Goal: Task Accomplishment & Management: Manage account settings

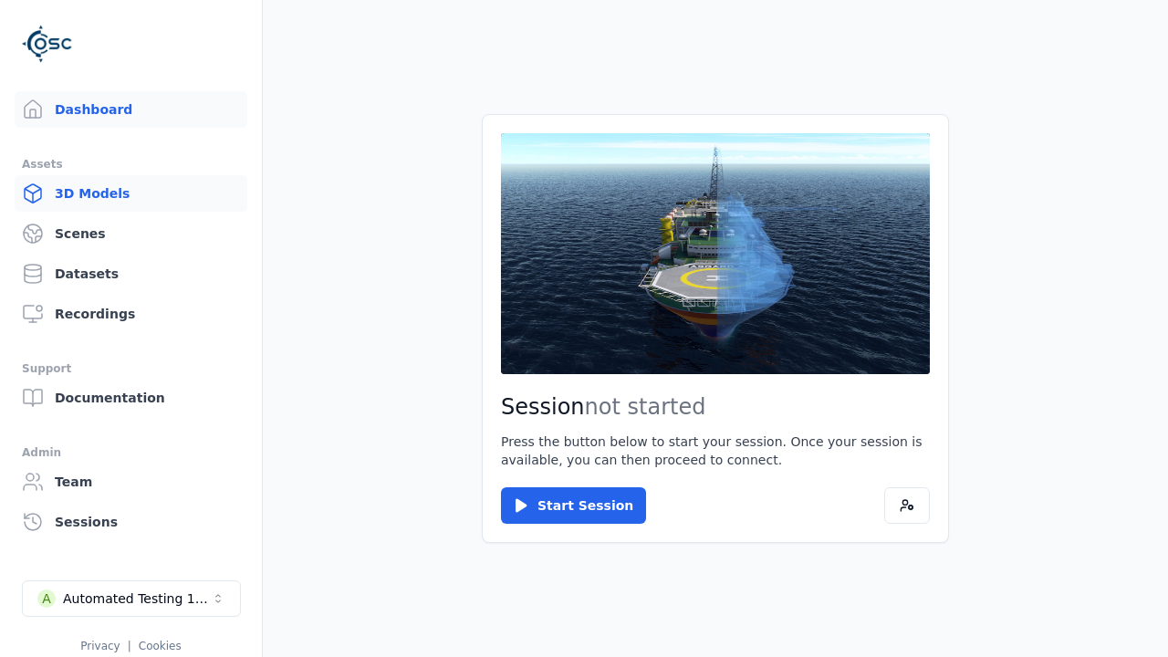
click at [123, 193] on link "3D Models" at bounding box center [131, 193] width 233 height 36
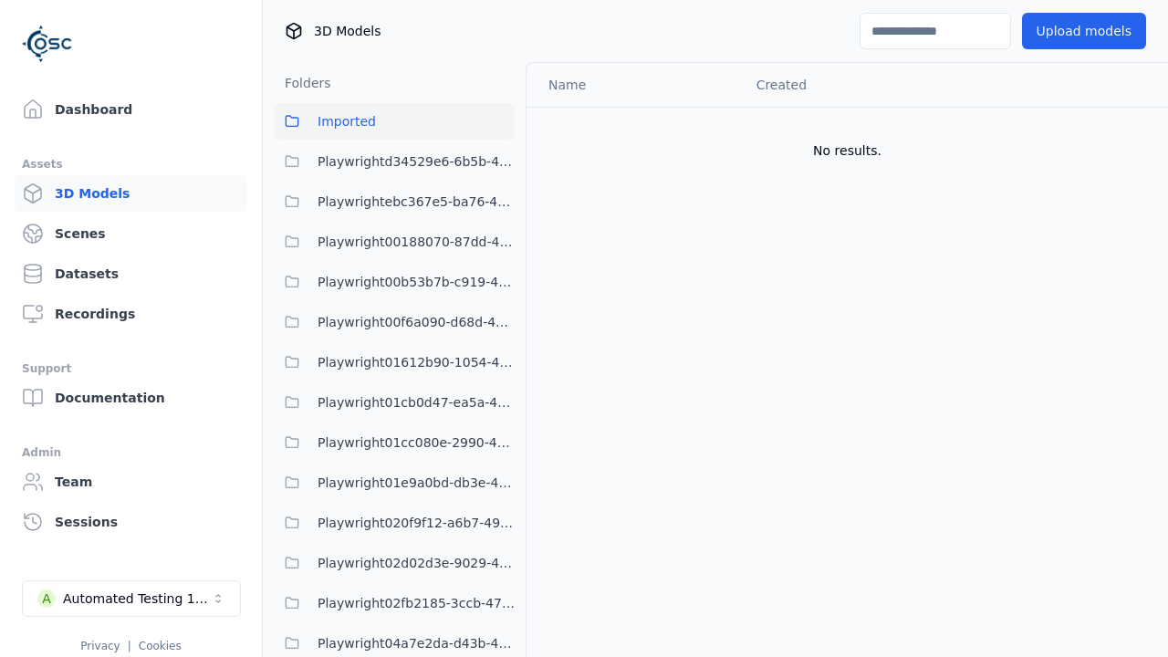
scroll to position [45721, 0]
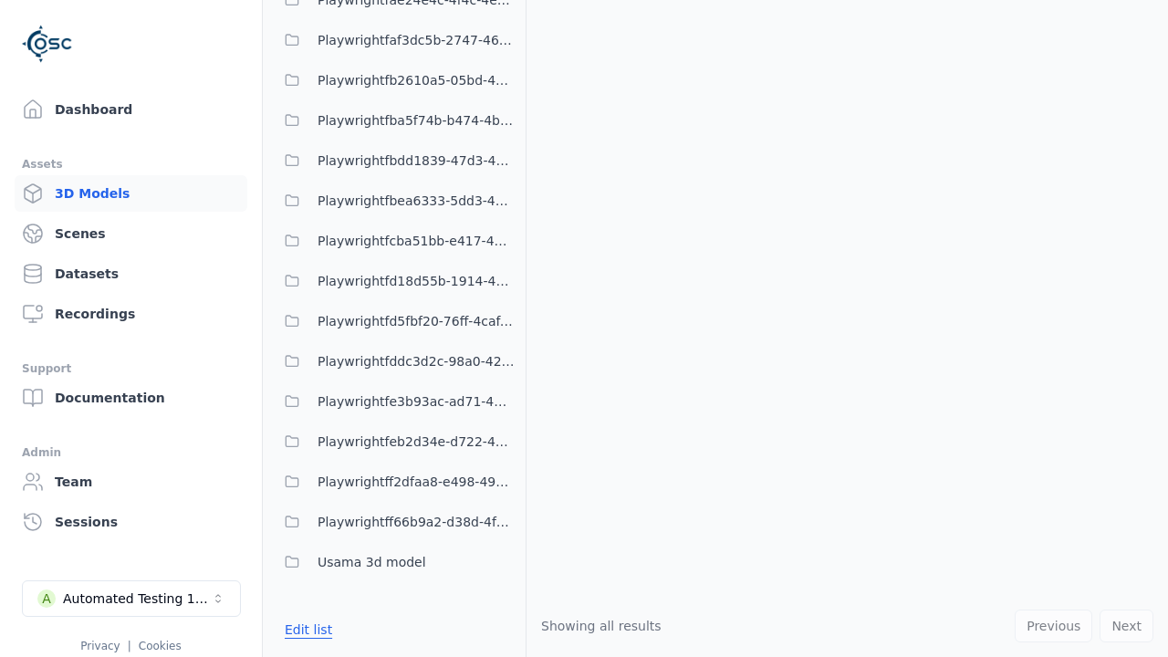
click at [306, 629] on button "Edit list" at bounding box center [308, 629] width 69 height 33
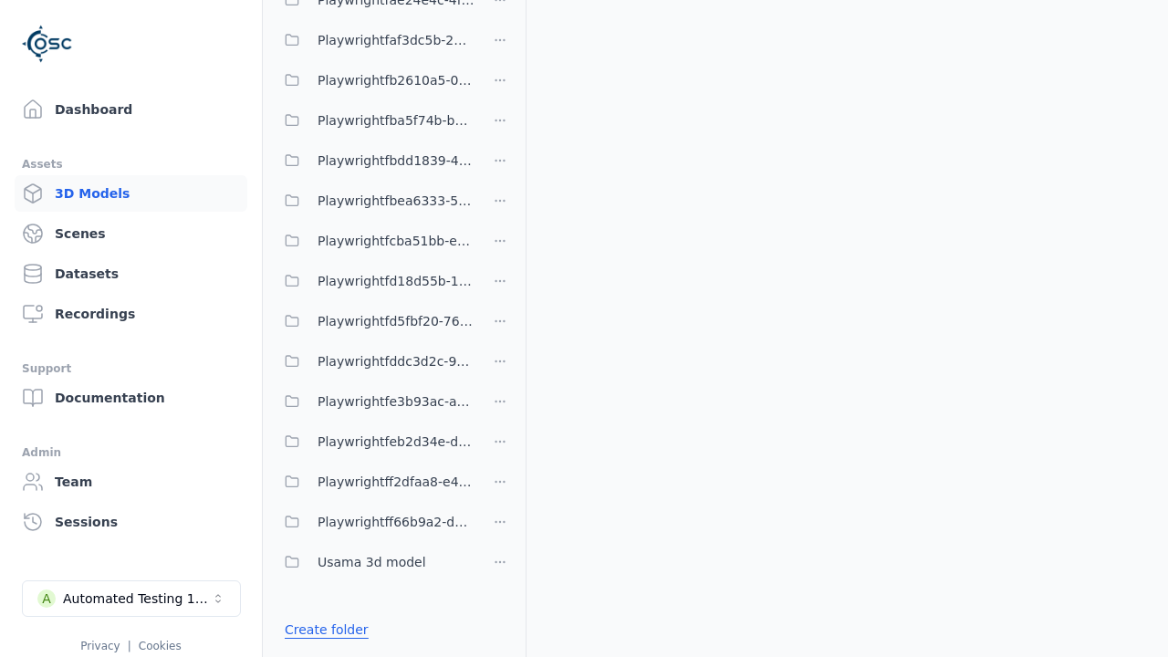
click at [322, 629] on link "Create folder" at bounding box center [327, 629] width 84 height 18
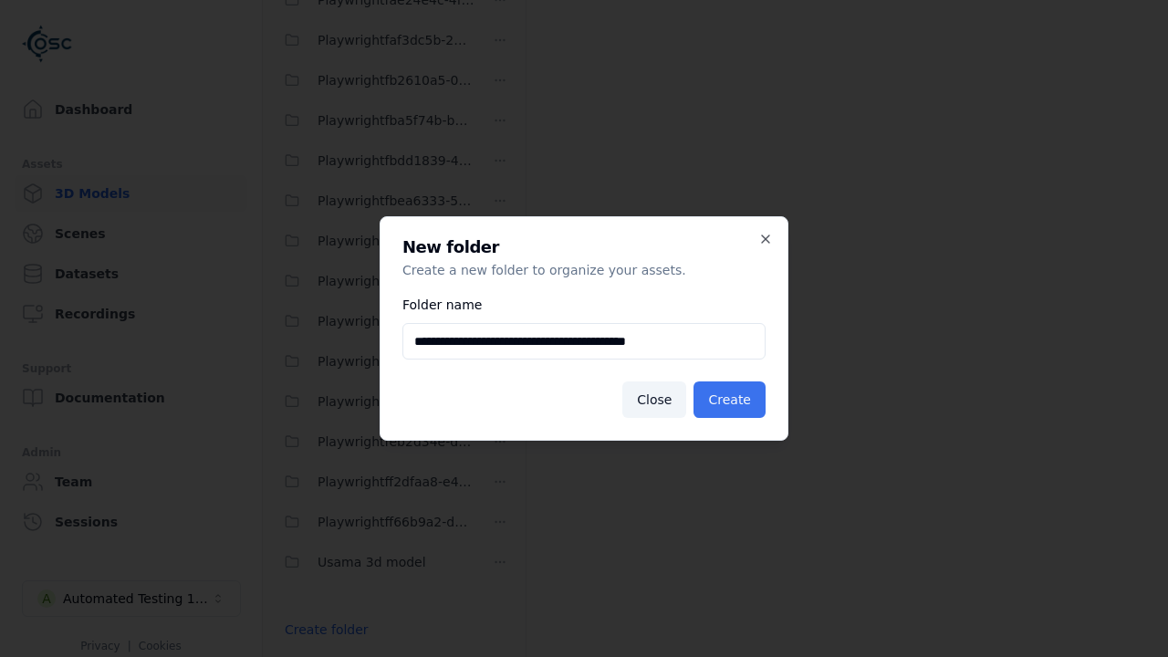
type input "**********"
click at [732, 400] on button "Create" at bounding box center [729, 399] width 72 height 36
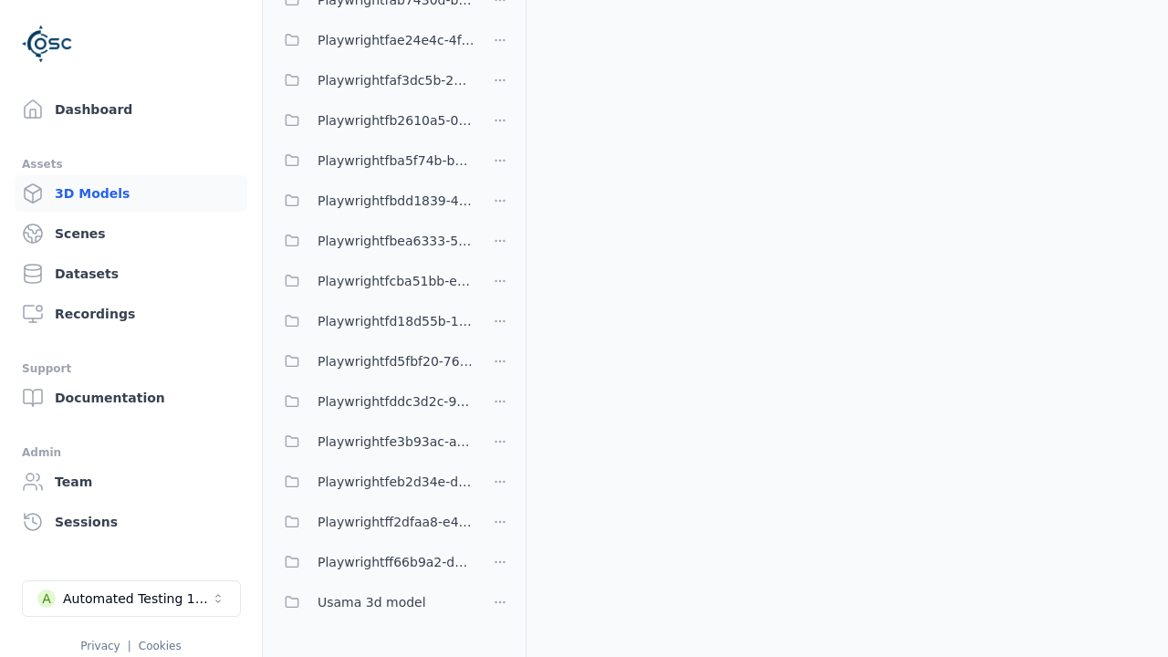
scroll to position [14163, 0]
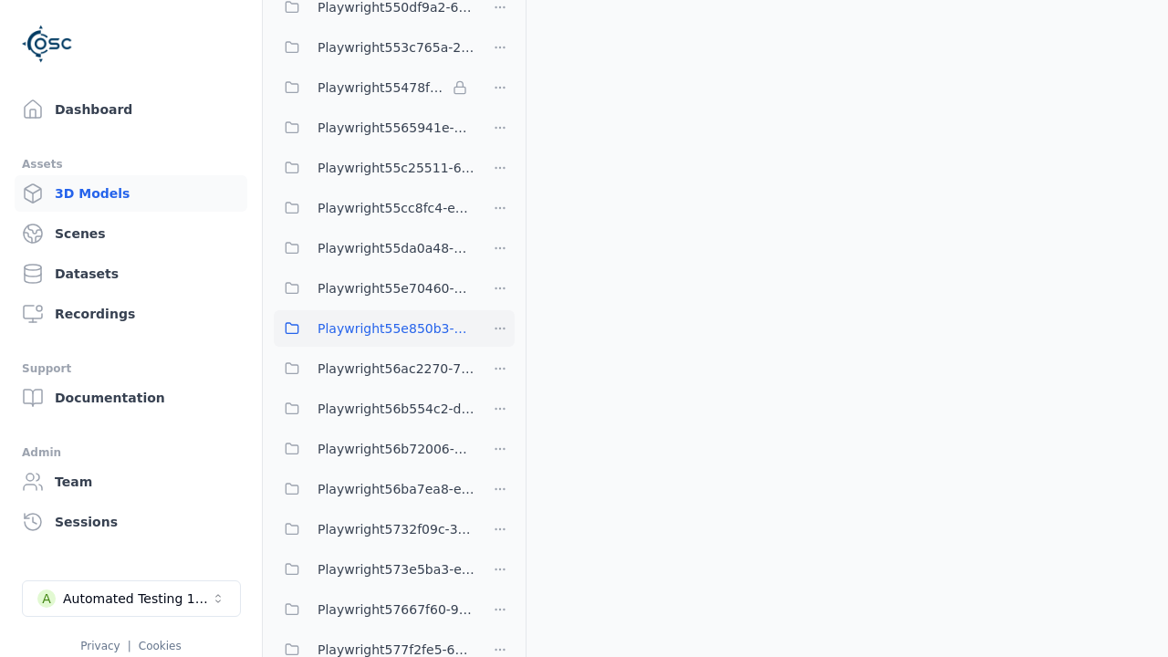
click at [374, 328] on span "Playwright55e850b3-3c4c-4f8e-9f72-db06f200ca4c" at bounding box center [395, 328] width 157 height 22
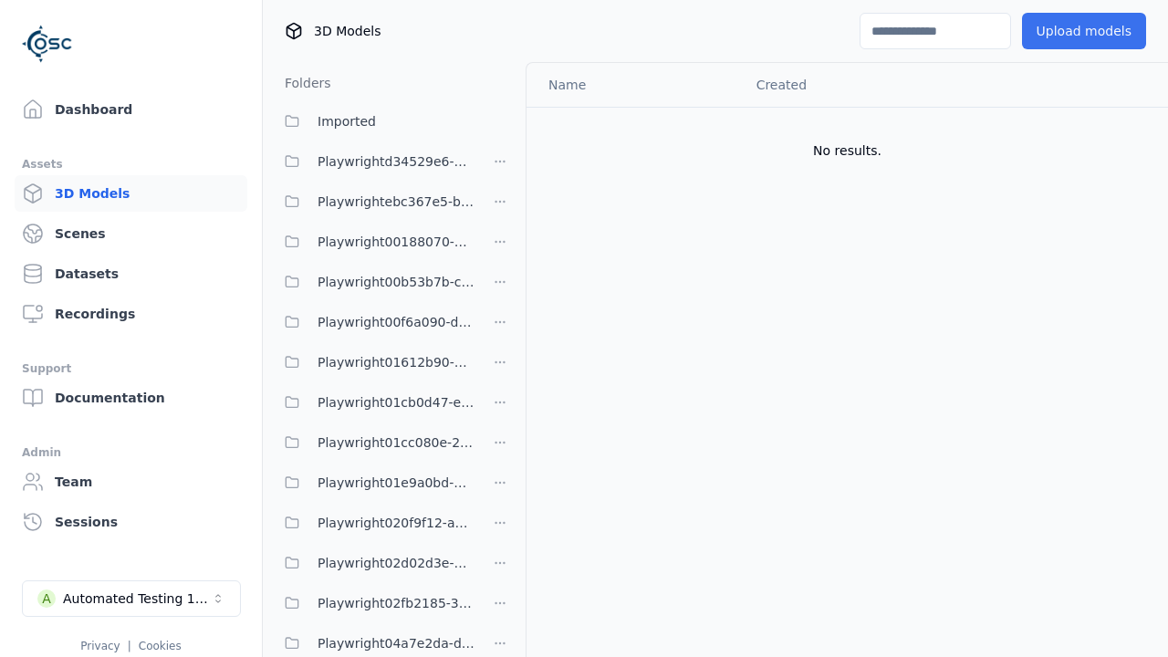
click at [1072, 31] on button "Upload models" at bounding box center [1084, 31] width 124 height 36
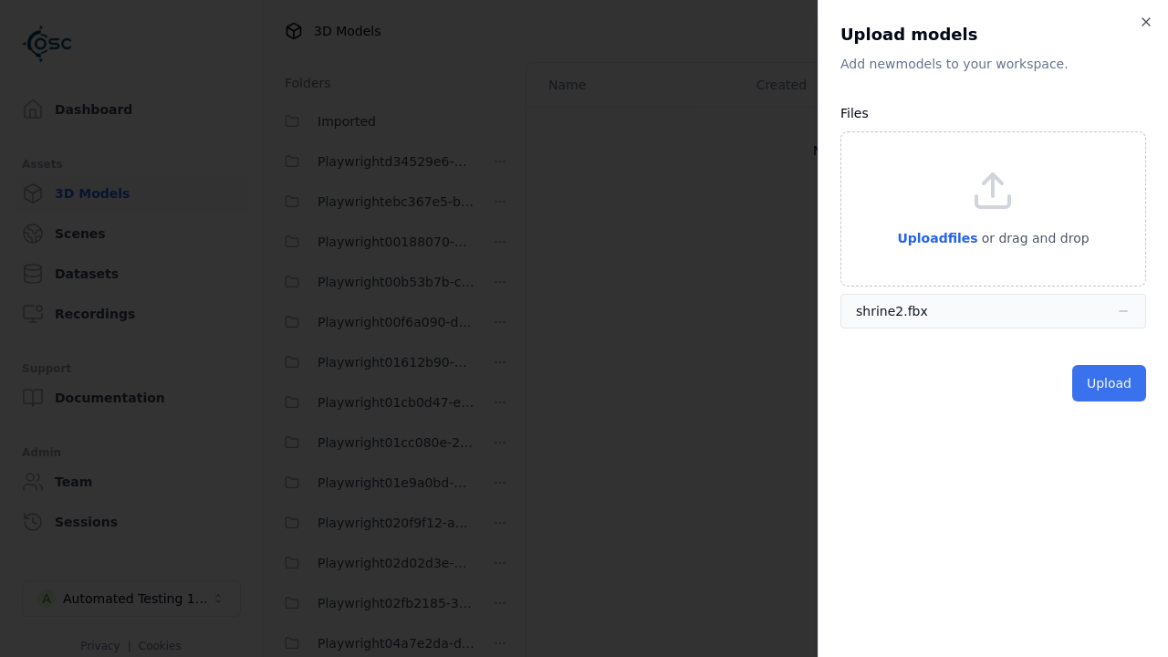
click at [1110, 382] on button "Upload" at bounding box center [1109, 383] width 74 height 36
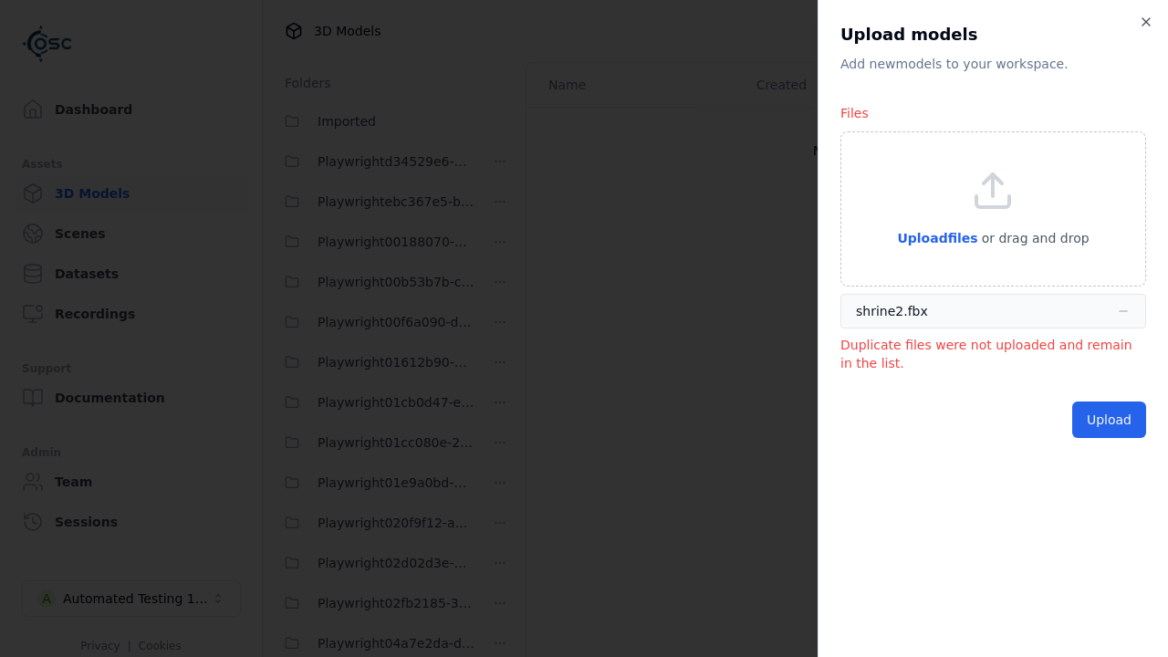
drag, startPoint x: 710, startPoint y: 273, endPoint x: 1151, endPoint y: 18, distance: 509.7
click at [224, 456] on div "Dashboard Assets 3D Models Scenes Datasets Recordings Support Documentation Adm…" at bounding box center [131, 328] width 263 height 657
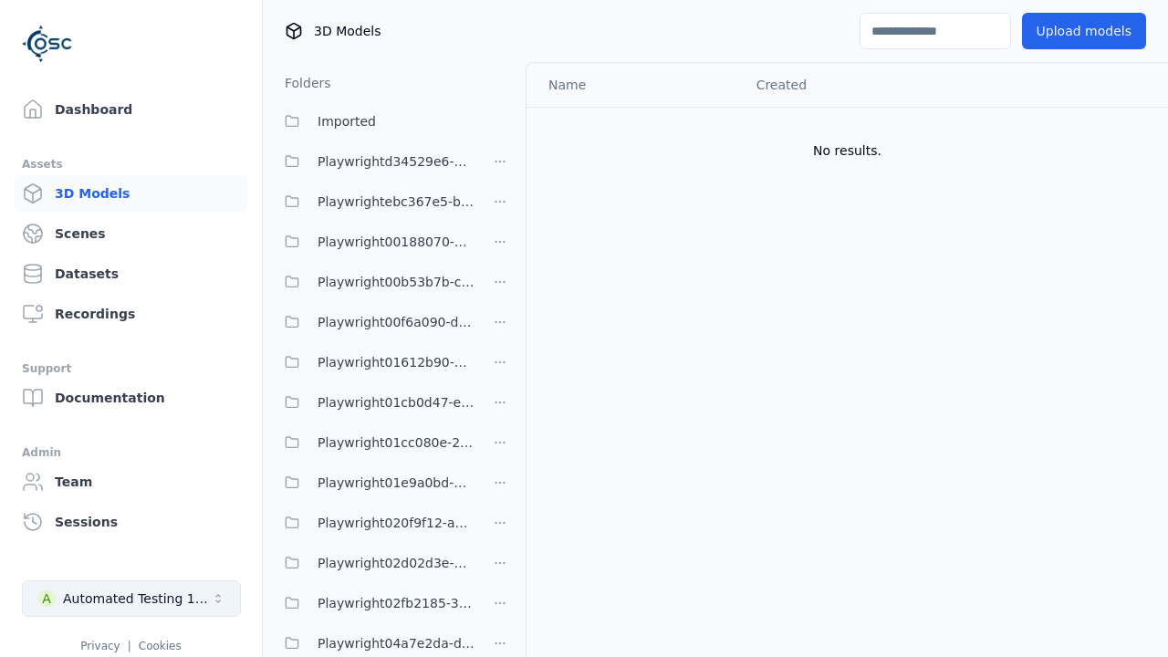
click at [152, 593] on div "Automated Testing 1 - Playwright" at bounding box center [137, 598] width 148 height 18
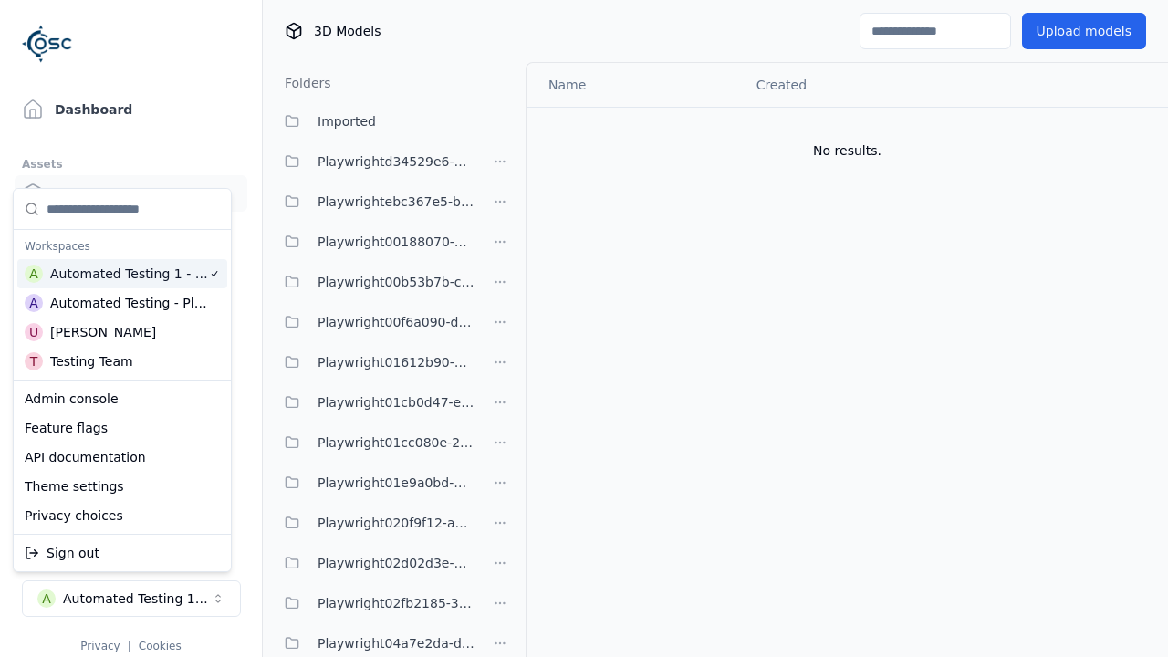
click at [784, 362] on html "Support Dashboard Assets 3D Models Scenes Datasets Recordings Support Documenta…" at bounding box center [584, 328] width 1168 height 657
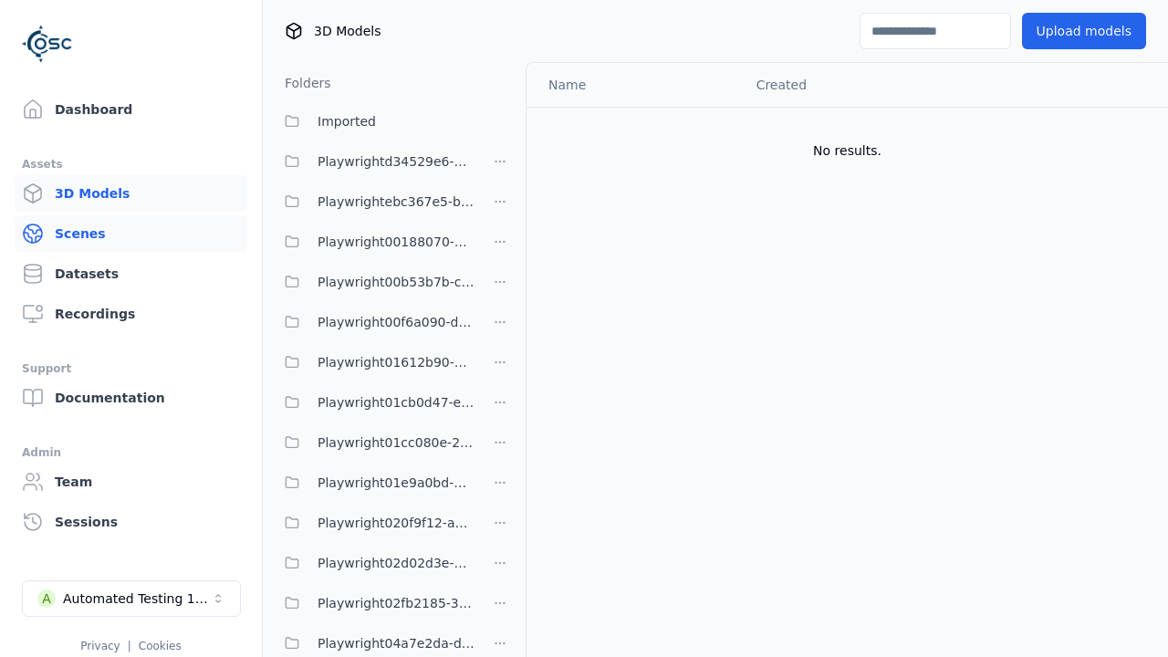
click at [117, 223] on link "Scenes" at bounding box center [131, 233] width 233 height 36
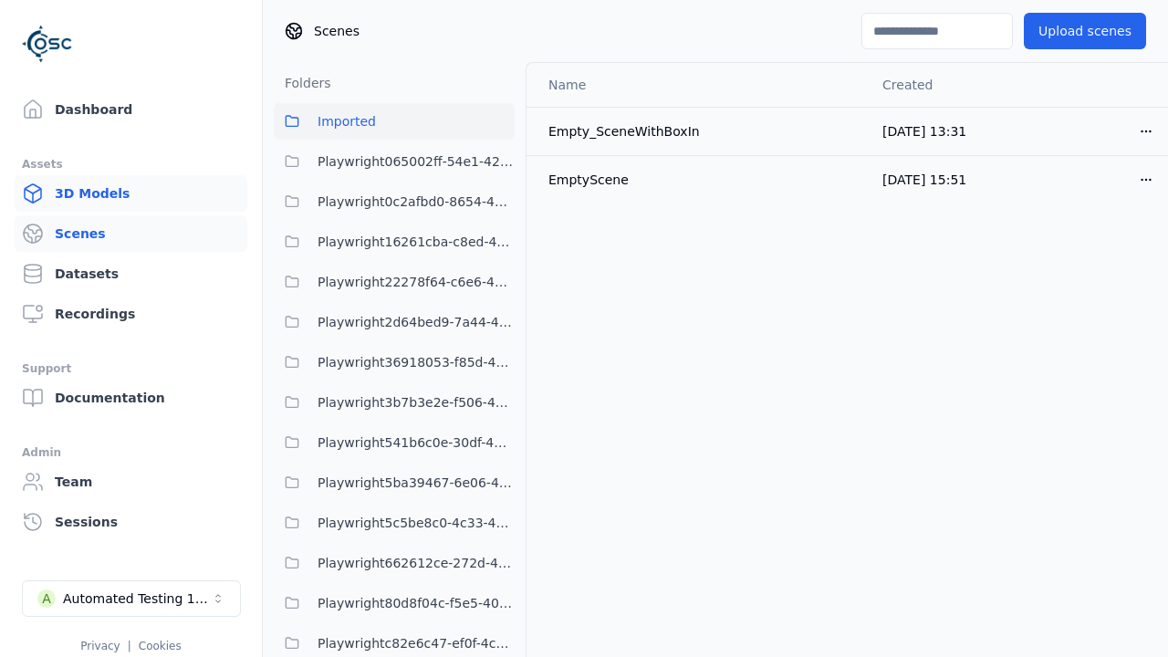
click at [95, 199] on link "3D Models" at bounding box center [131, 193] width 233 height 36
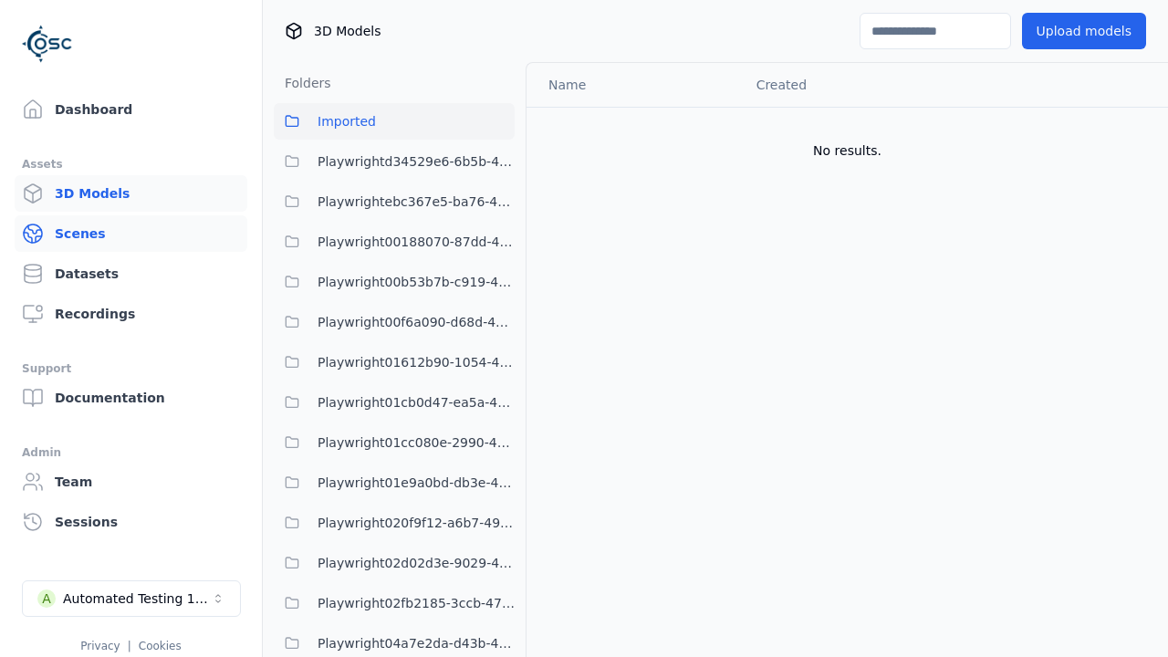
click at [113, 245] on link "Scenes" at bounding box center [131, 233] width 233 height 36
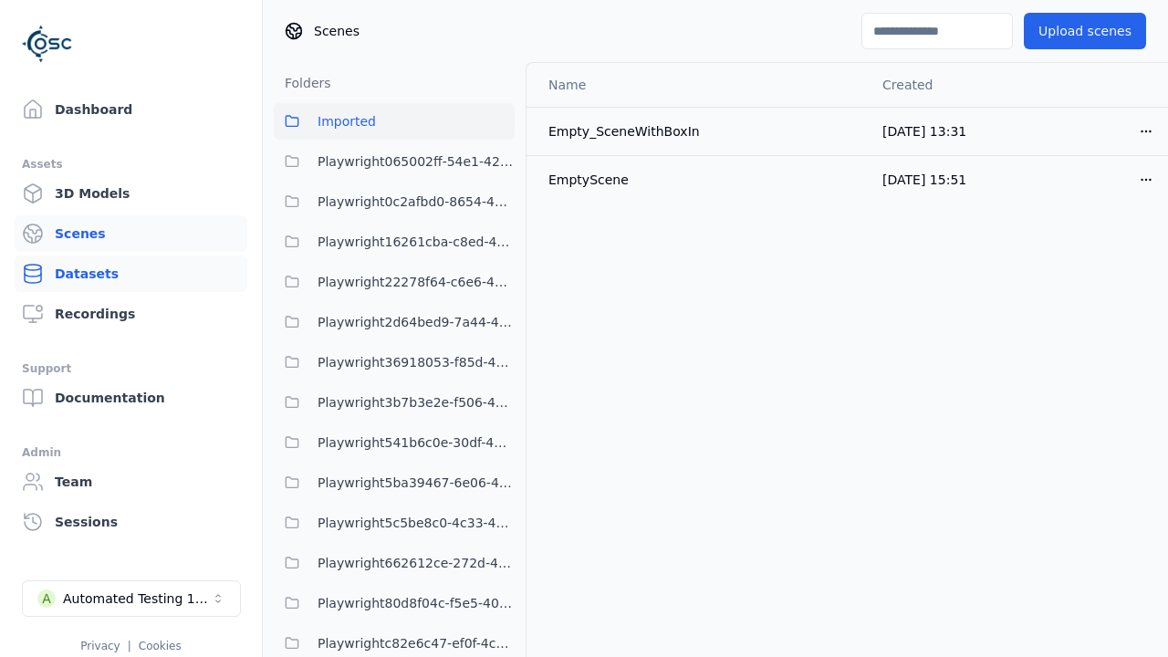
click at [109, 275] on link "Datasets" at bounding box center [131, 273] width 233 height 36
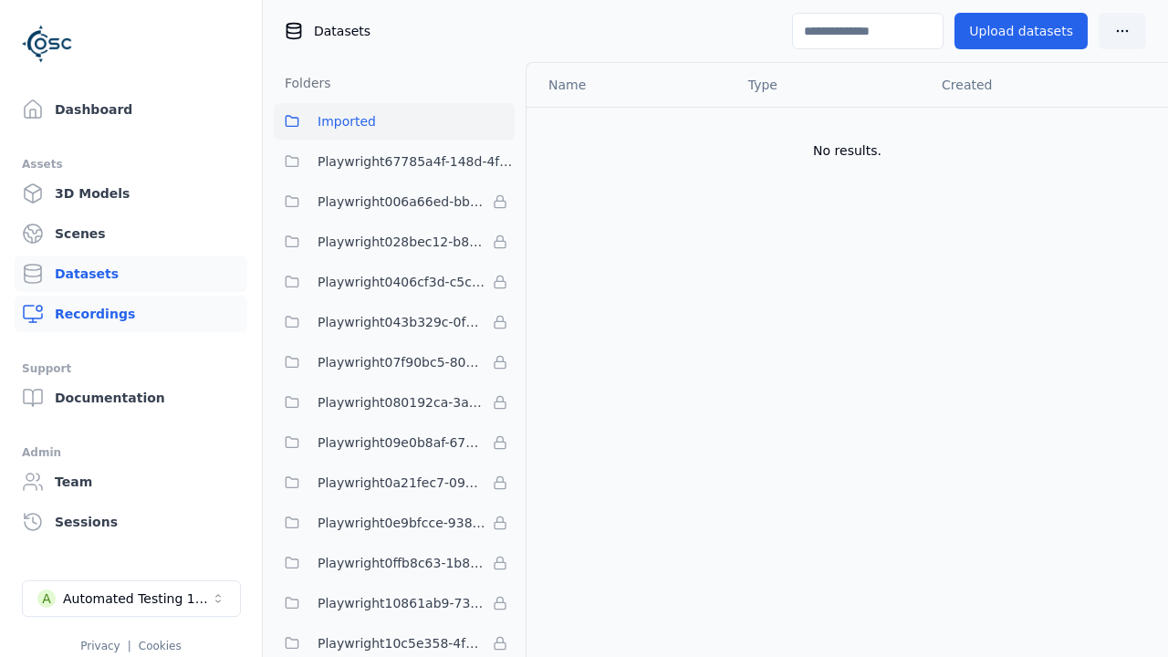
click at [103, 309] on link "Recordings" at bounding box center [131, 314] width 233 height 36
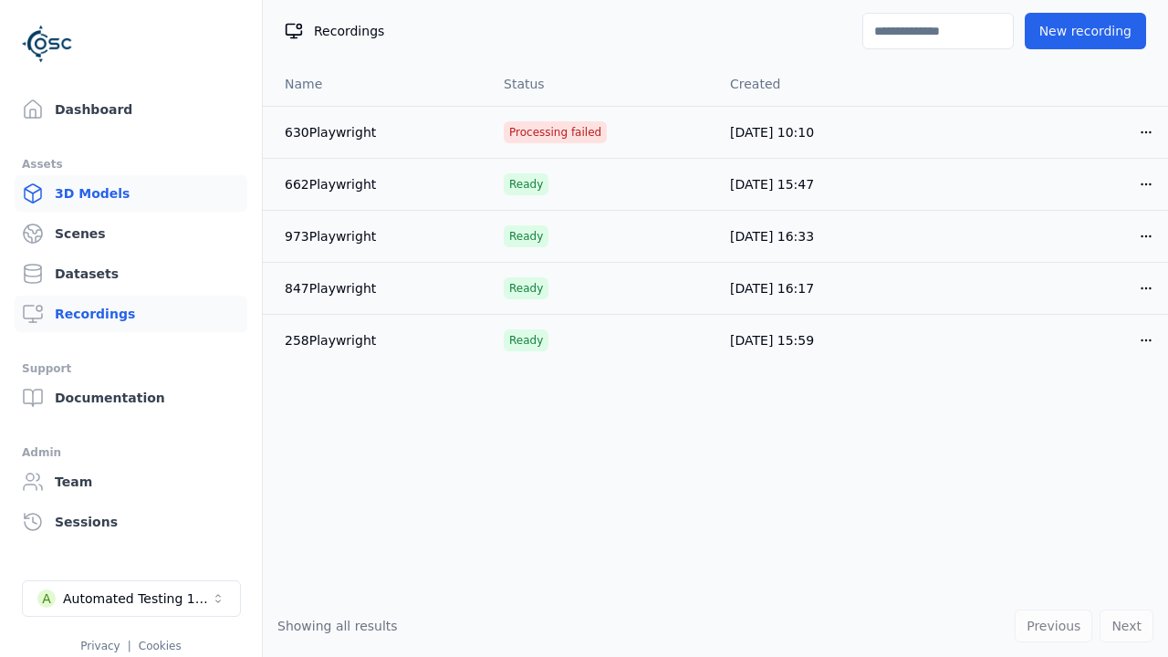
click at [108, 191] on link "3D Models" at bounding box center [131, 193] width 233 height 36
click at [109, 232] on link "Scenes" at bounding box center [131, 233] width 233 height 36
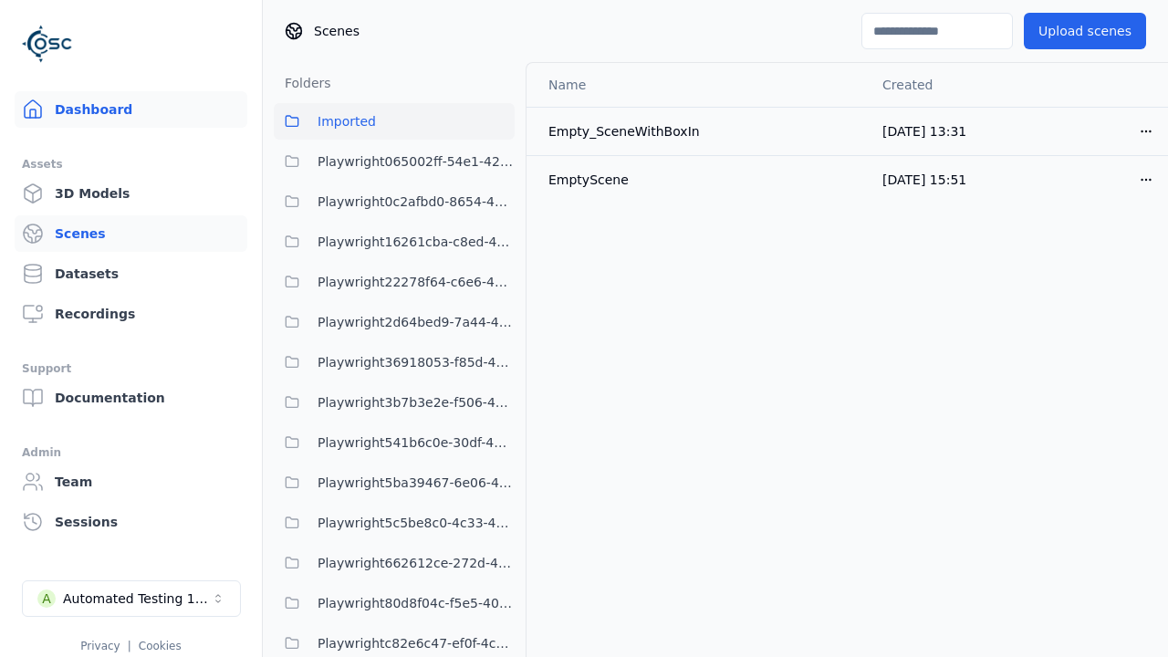
click at [99, 112] on link "Dashboard" at bounding box center [131, 109] width 233 height 36
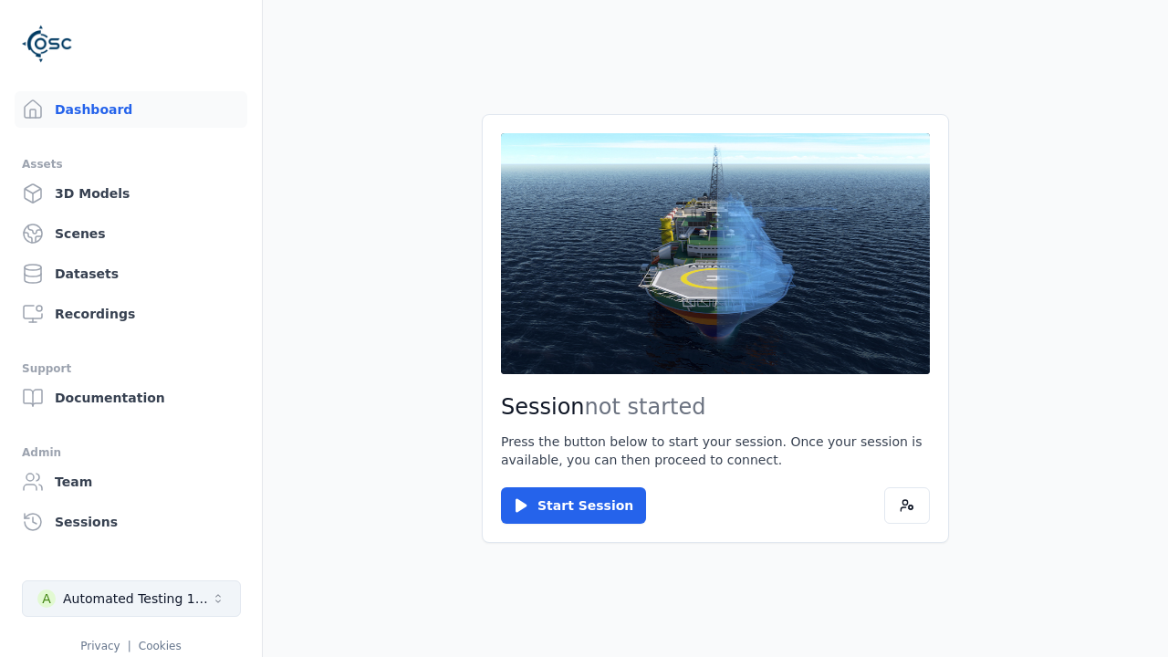
click at [122, 597] on div "Automated Testing 1 - Playwright" at bounding box center [137, 598] width 148 height 18
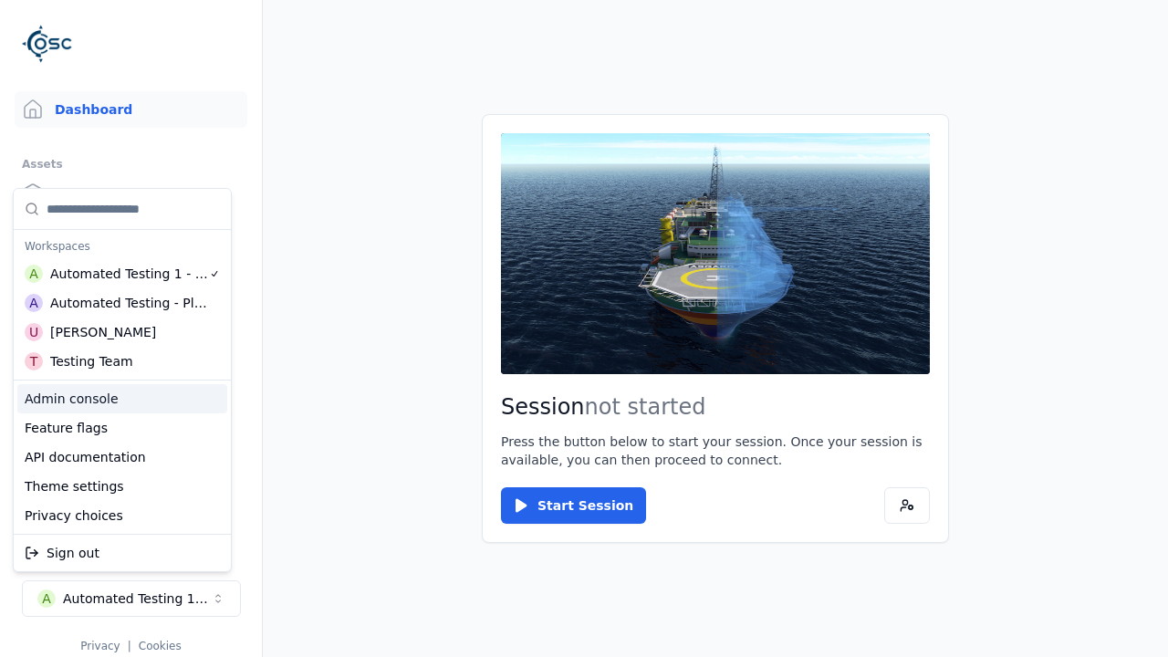
click at [104, 402] on div "Admin console" at bounding box center [122, 398] width 210 height 29
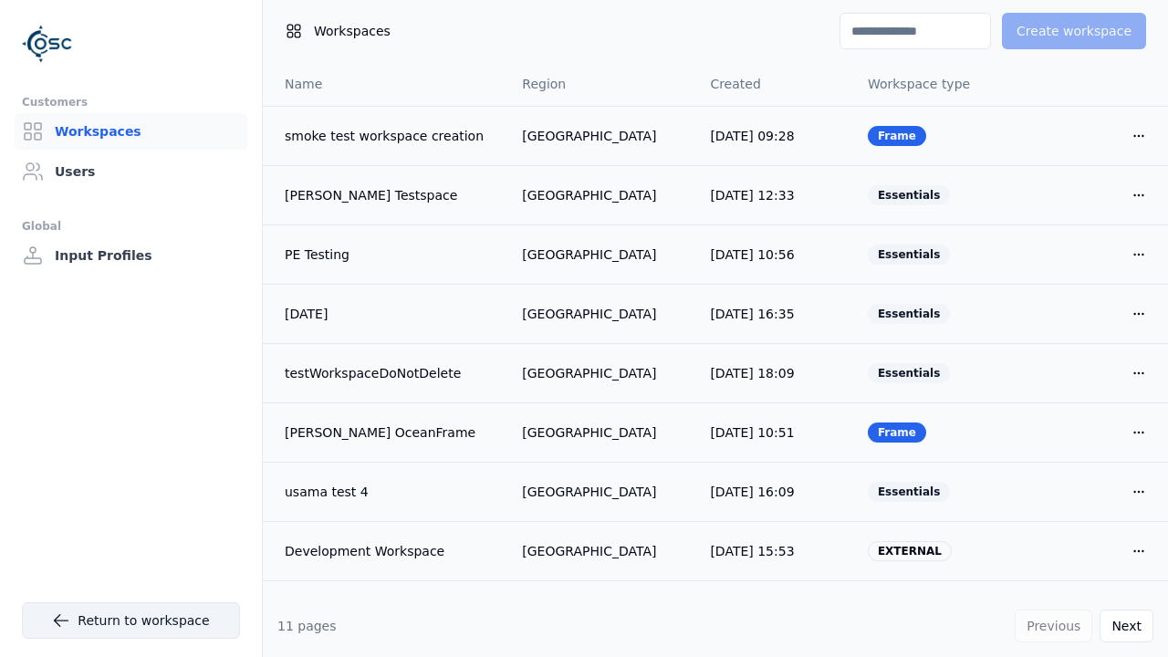
click at [127, 612] on link "Return to workspace" at bounding box center [131, 620] width 218 height 36
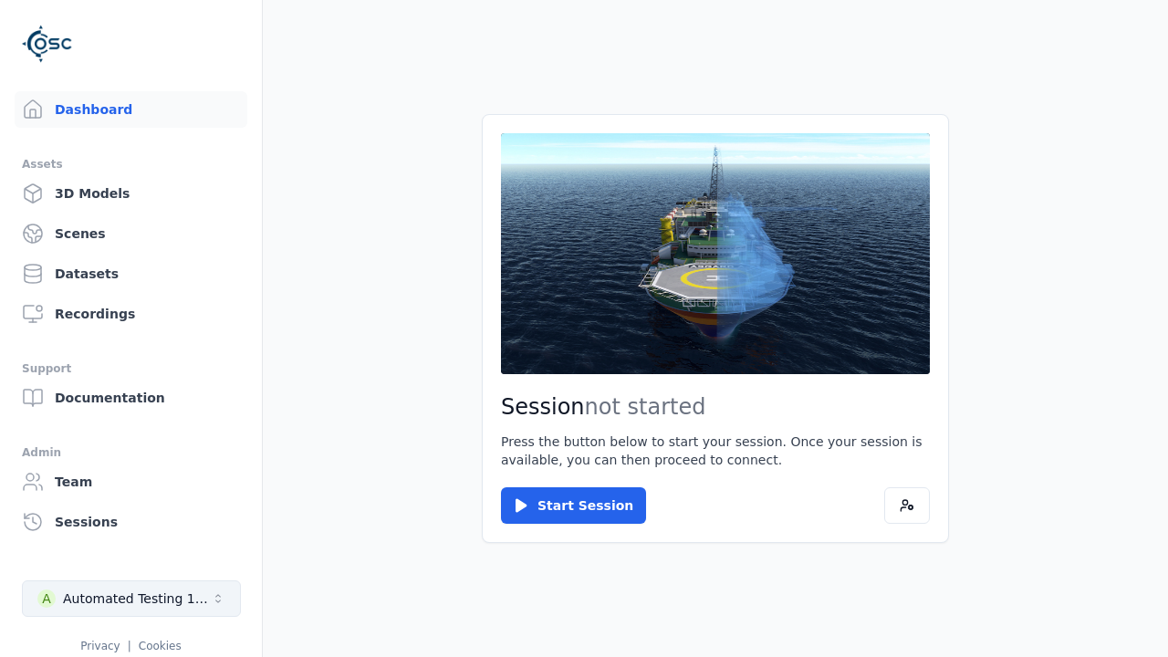
click at [99, 597] on div "Automated Testing 1 - Playwright" at bounding box center [137, 598] width 148 height 18
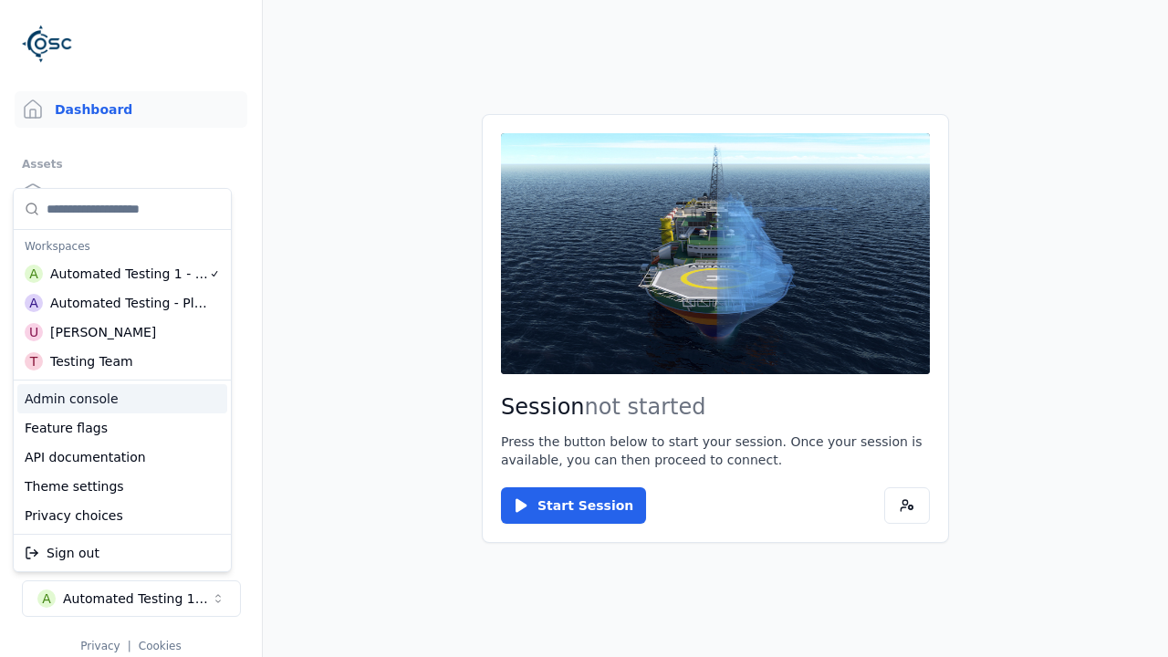
click at [93, 406] on div "Admin console" at bounding box center [122, 398] width 210 height 29
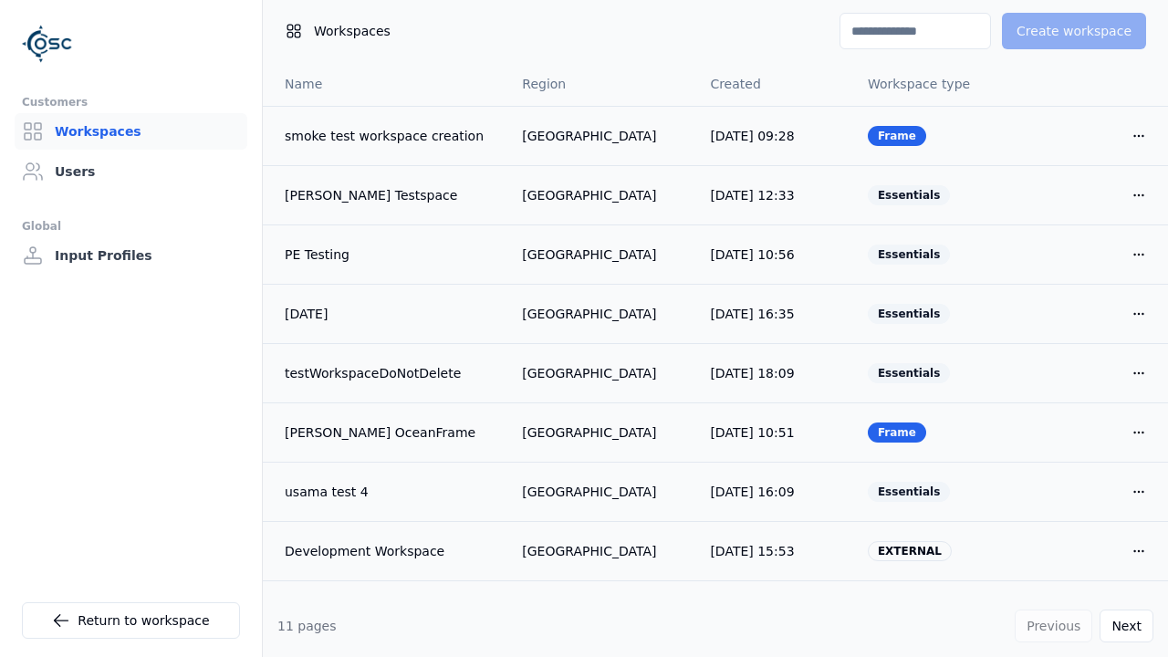
click at [885, 36] on input at bounding box center [914, 31] width 151 height 36
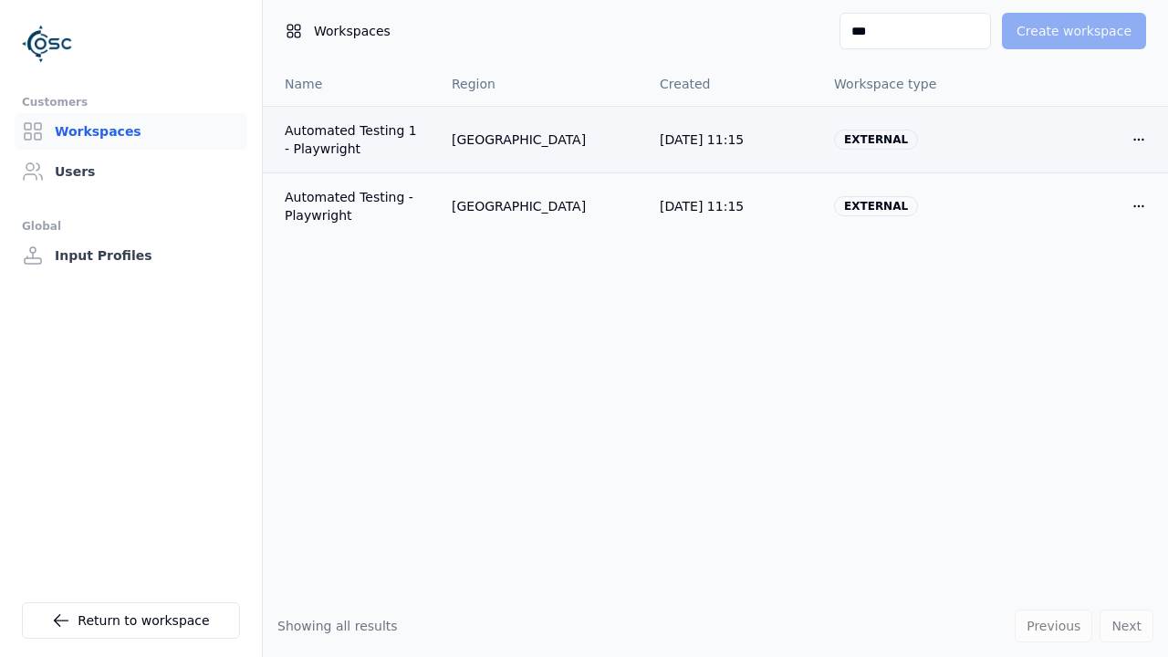
type input "***"
drag, startPoint x: 288, startPoint y: 127, endPoint x: 432, endPoint y: 156, distance: 147.1
click at [432, 156] on td "Automated Testing 1 - Playwright" at bounding box center [350, 139] width 174 height 67
copy div "Automated Testing 1 - Playwright"
click at [631, 357] on div "Name Region Created Workspace type Automated Testing 1 - Playwright [GEOGRAPHIC…" at bounding box center [715, 328] width 905 height 533
